Goal: Task Accomplishment & Management: Use online tool/utility

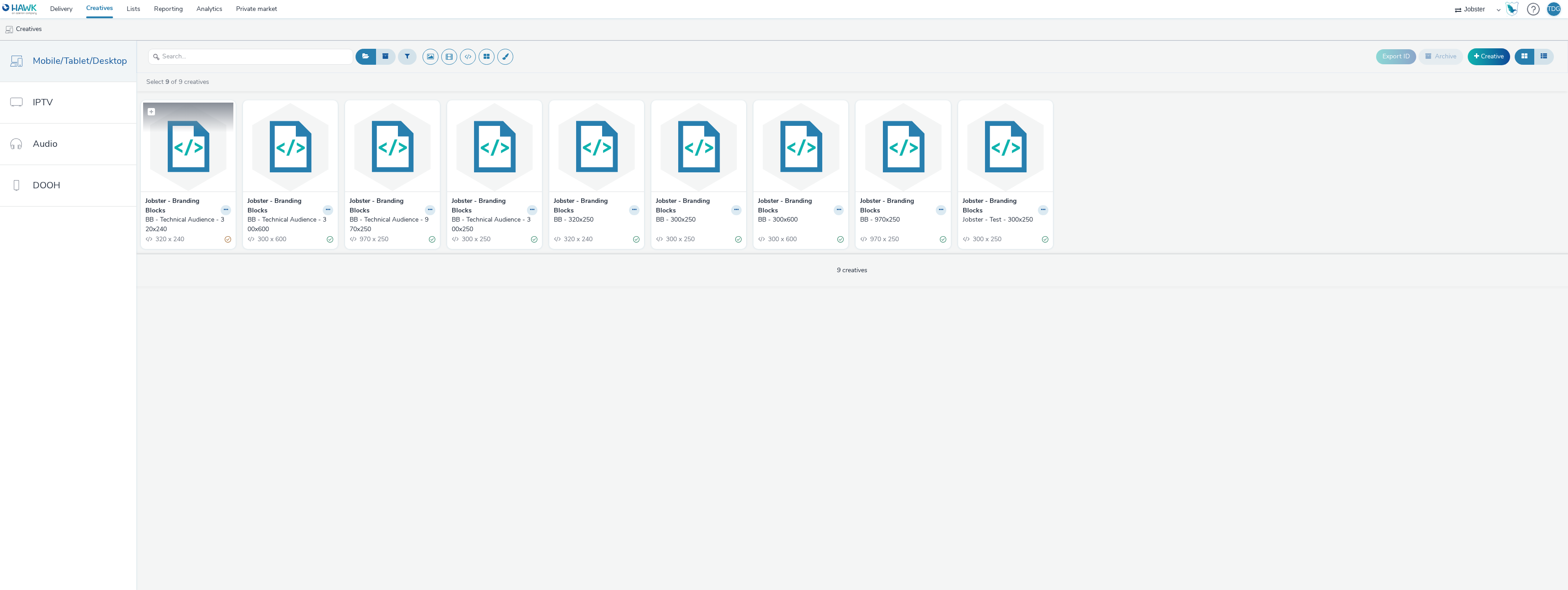
click at [222, 151] on img at bounding box center [188, 147] width 90 height 89
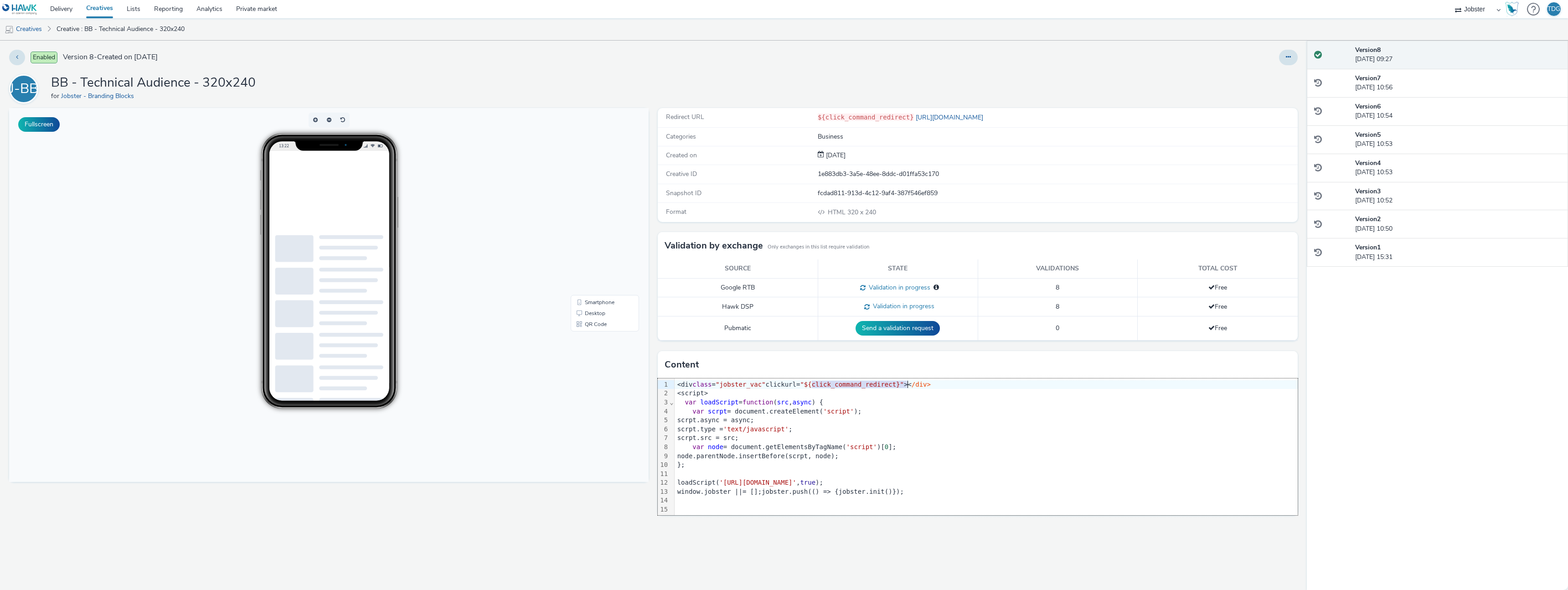
drag, startPoint x: 812, startPoint y: 383, endPoint x: 908, endPoint y: 382, distance: 96.0
click at [904, 382] on span ""${click_command_redirect}"" at bounding box center [852, 385] width 104 height 7
copy span "${click_command_redirect}"
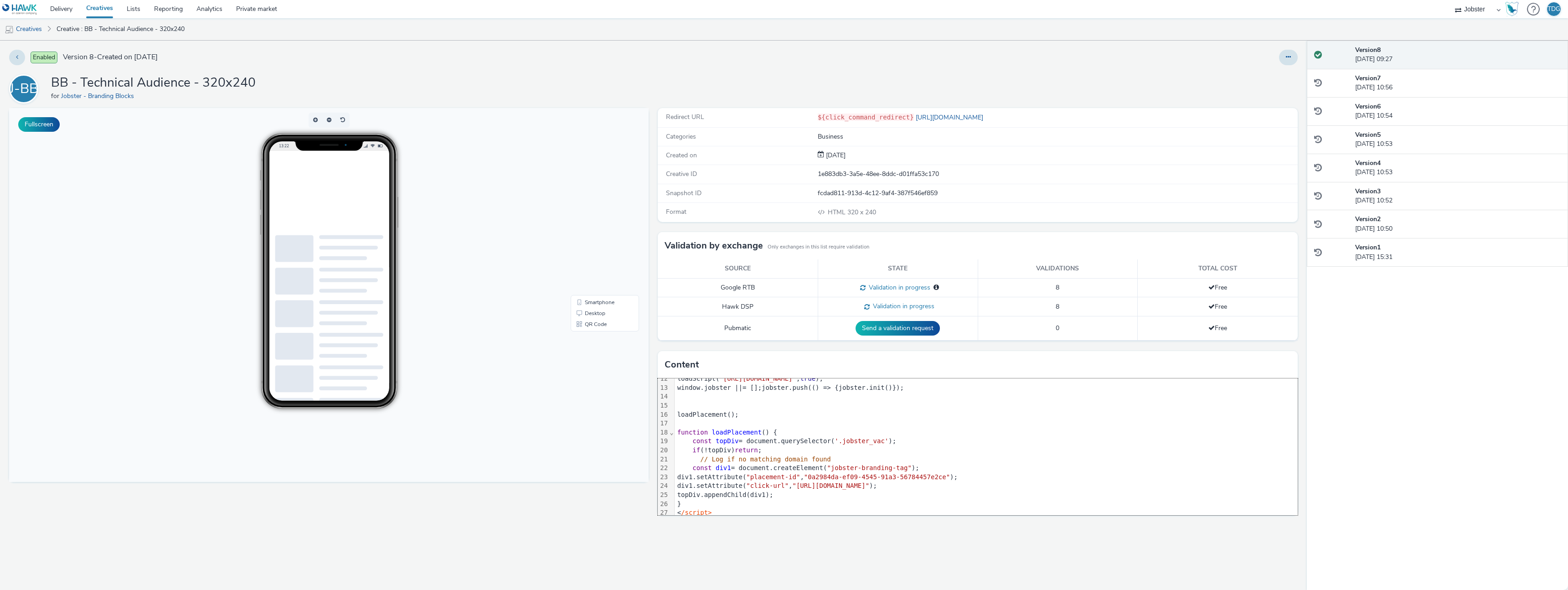
scroll to position [108, 0]
drag, startPoint x: 816, startPoint y: 479, endPoint x: 923, endPoint y: 479, distance: 107.0
click at [869, 479] on span ""[URL][DOMAIN_NAME]"" at bounding box center [830, 481] width 77 height 7
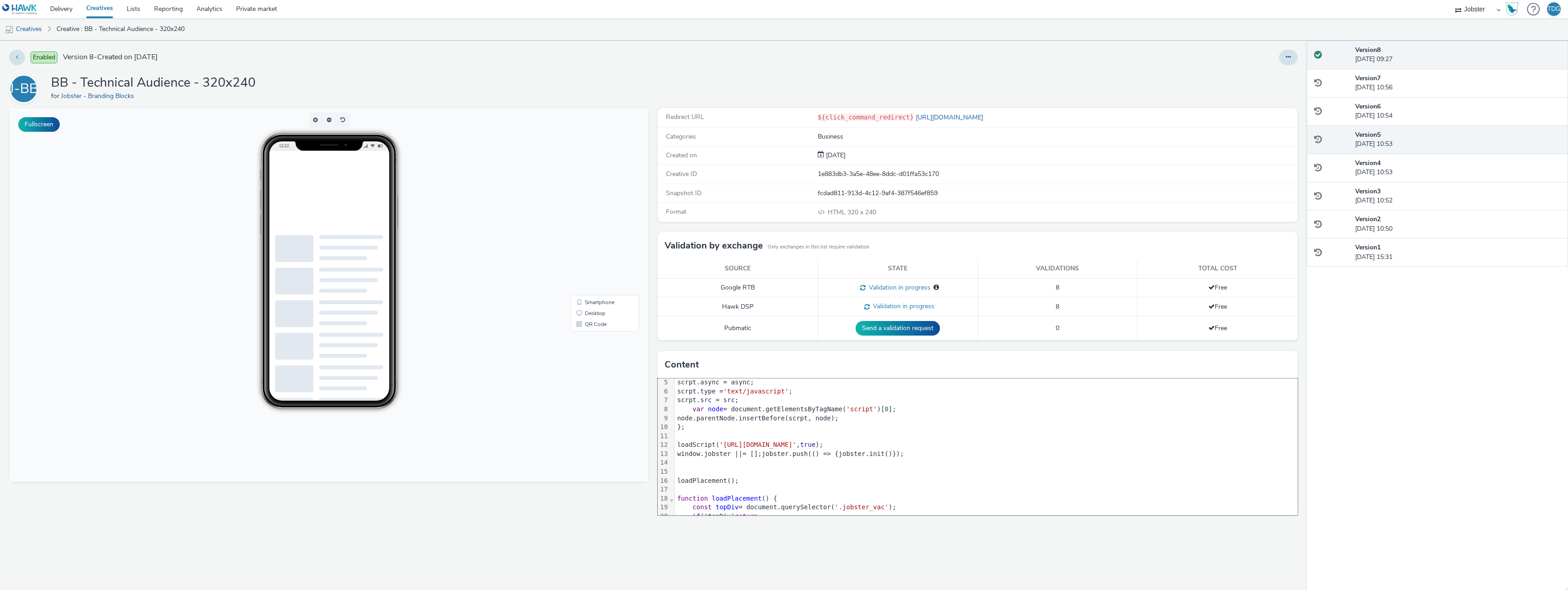
scroll to position [0, 0]
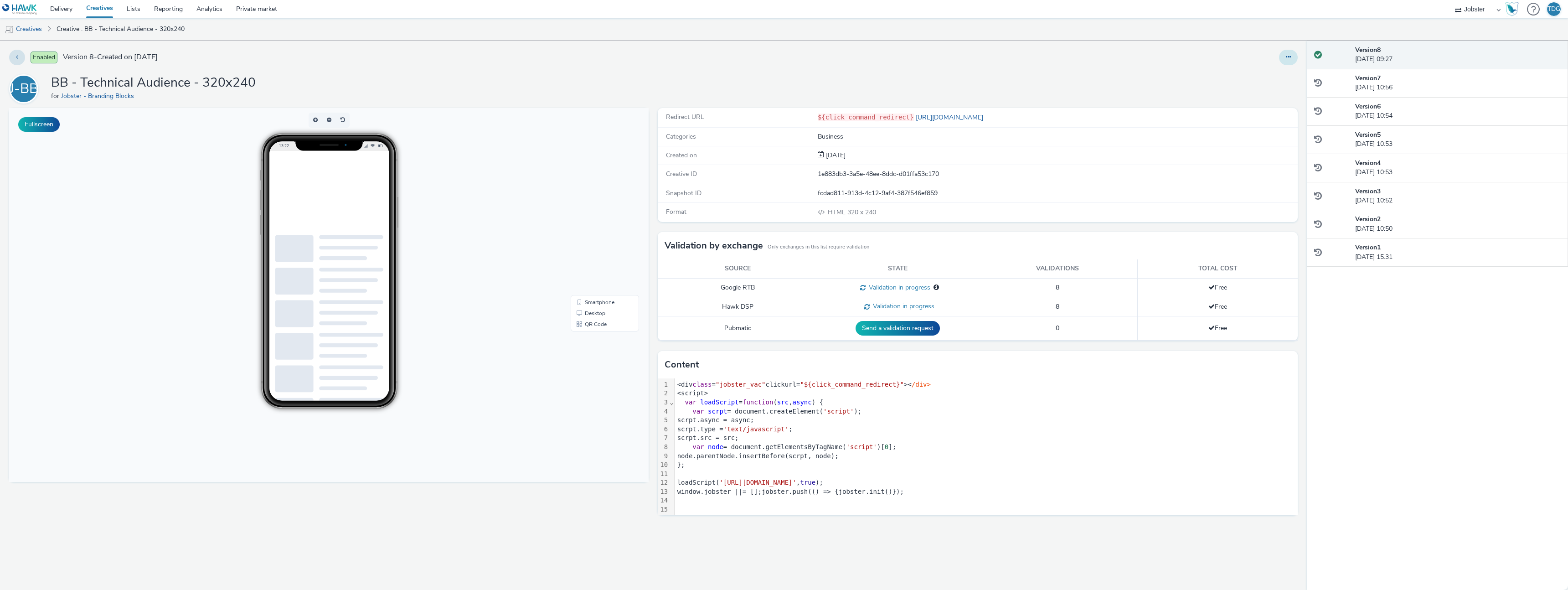
click at [1286, 62] on button at bounding box center [1288, 57] width 19 height 16
click at [1267, 77] on link "Edit" at bounding box center [1263, 76] width 69 height 19
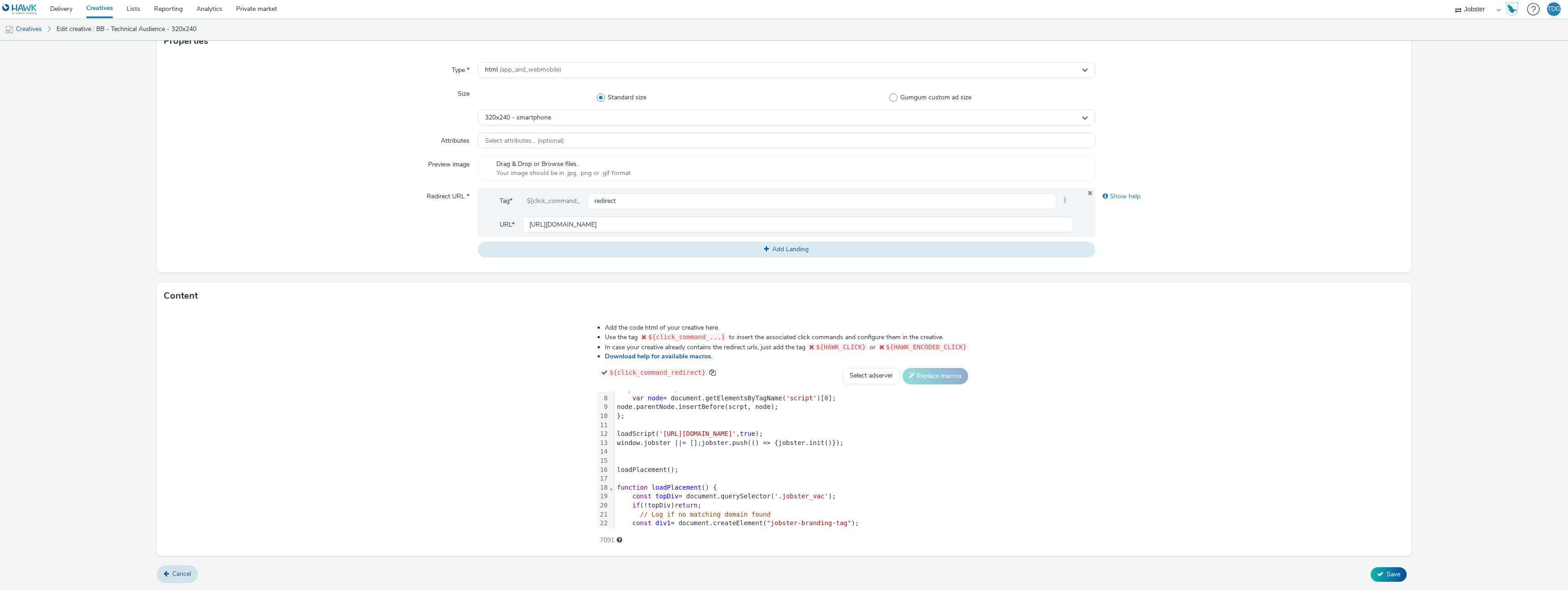
scroll to position [108, 0]
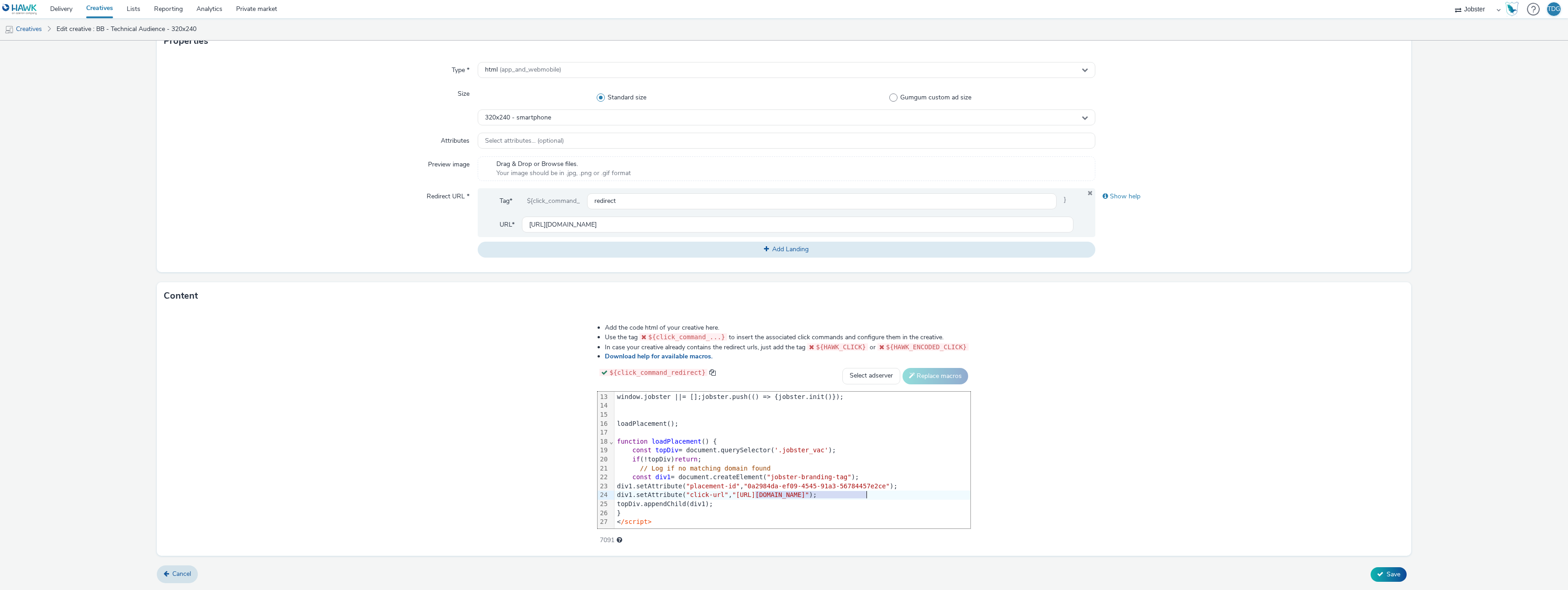
drag, startPoint x: 751, startPoint y: 494, endPoint x: 862, endPoint y: 495, distance: 111.0
click at [809, 495] on span ""[URL][DOMAIN_NAME]"" at bounding box center [770, 494] width 77 height 7
paste div
click at [459, 468] on div "Add the code html of your creative here. Use the tag ${click_command_...} to in…" at bounding box center [784, 432] width 1254 height 246
click at [1390, 576] on span "Save" at bounding box center [1393, 573] width 14 height 8
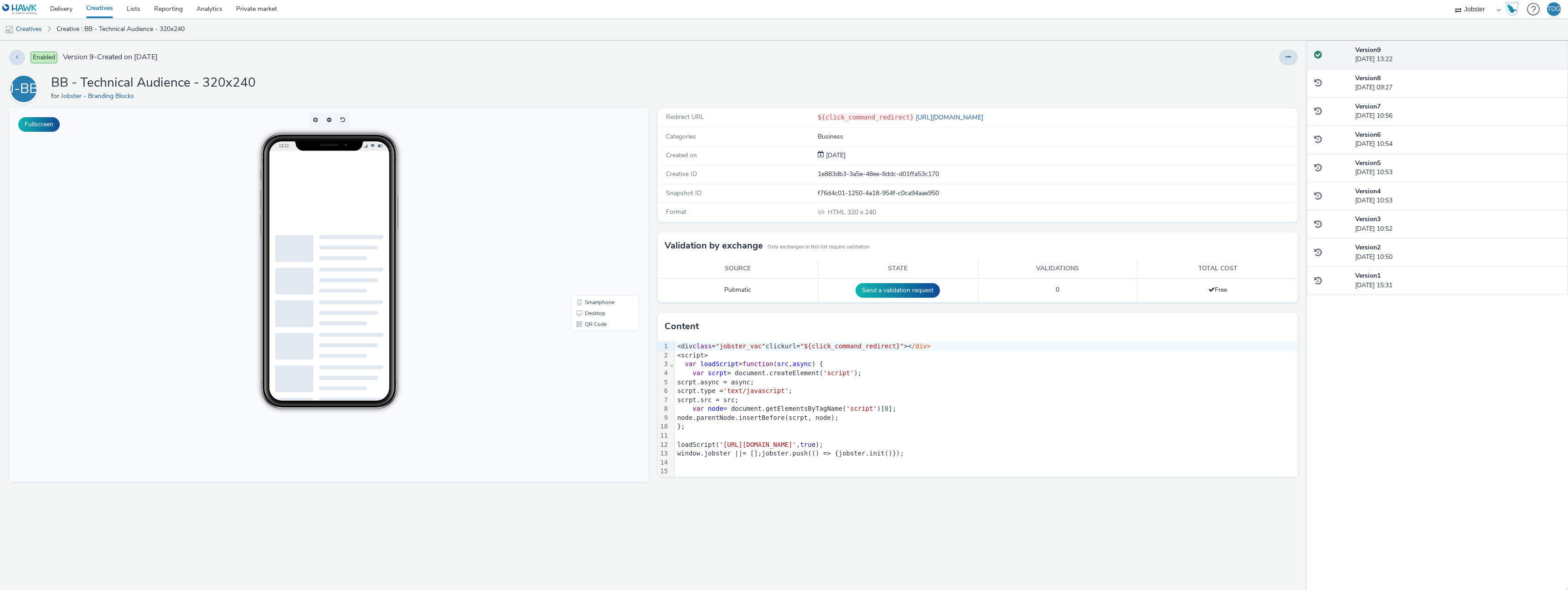
click at [436, 361] on div "13:22" at bounding box center [328, 270] width 291 height 276
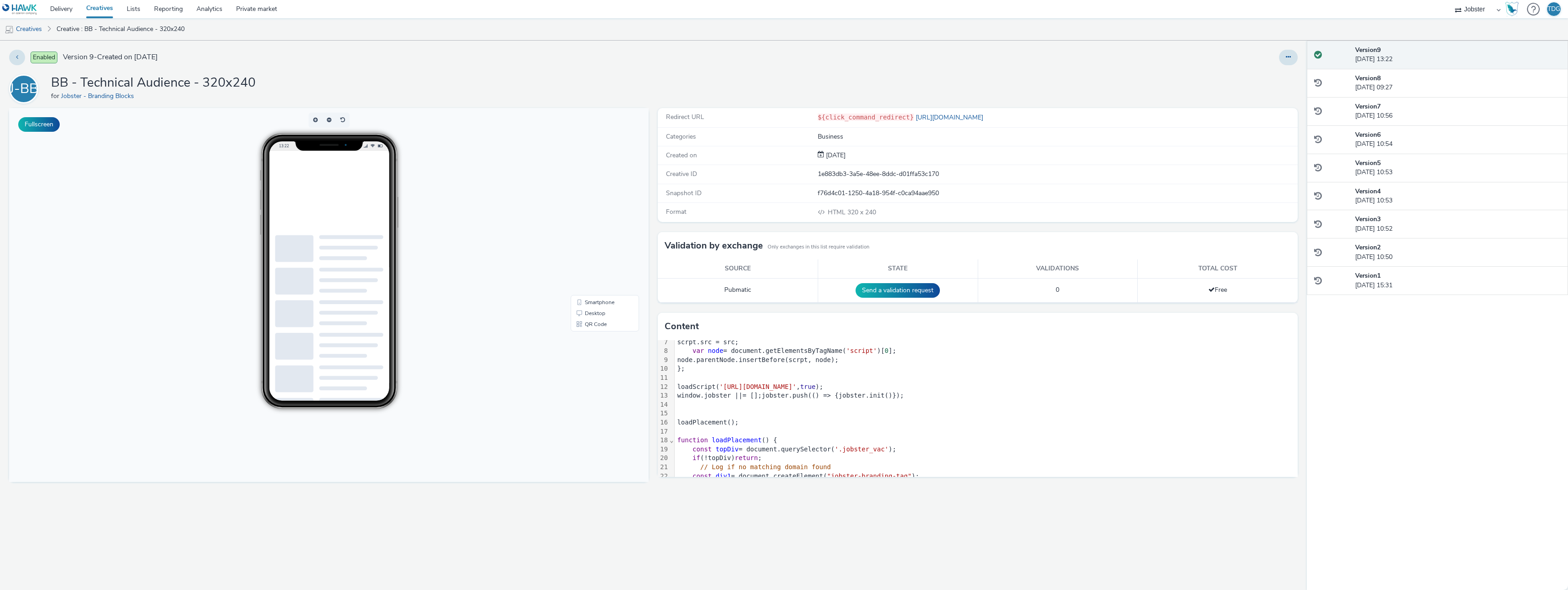
scroll to position [108, 0]
